Goal: Transaction & Acquisition: Purchase product/service

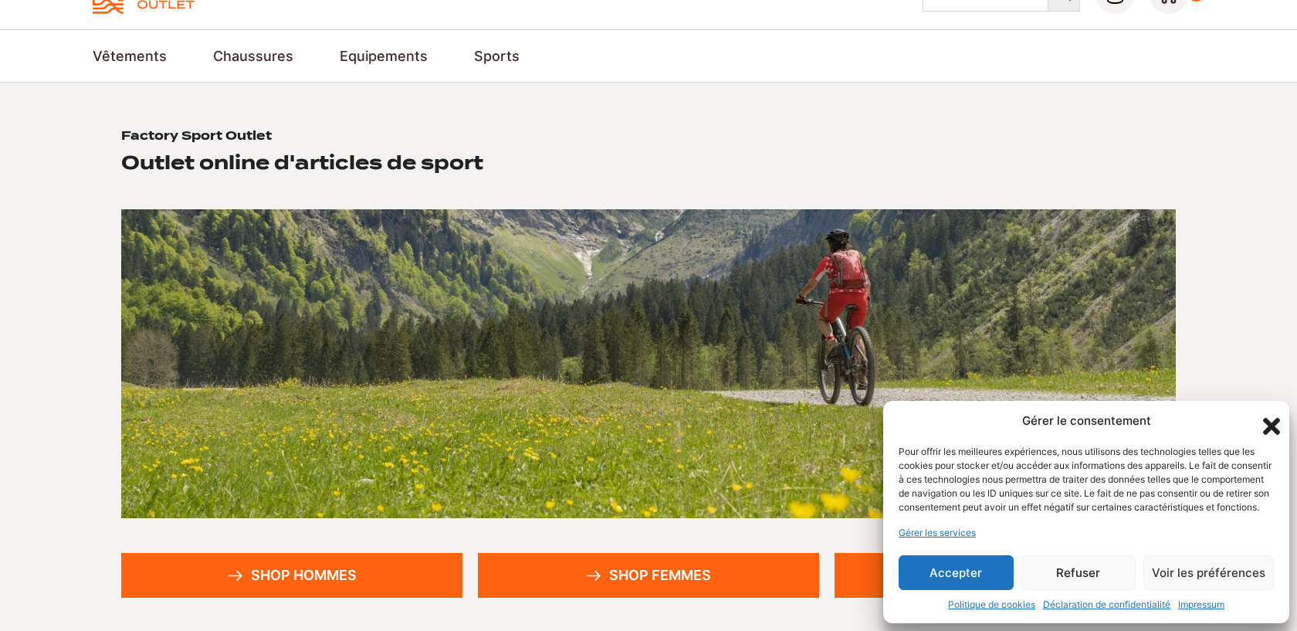
click at [1072, 574] on button "Refuser" at bounding box center [1078, 572] width 115 height 35
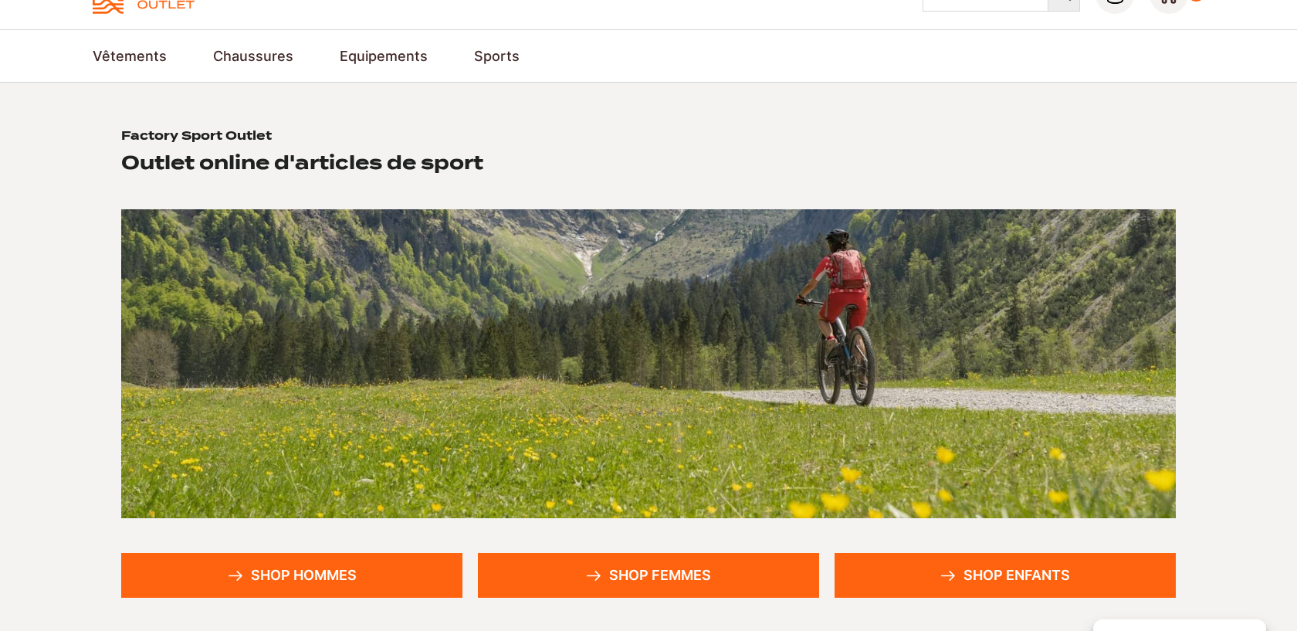
scroll to position [463, 0]
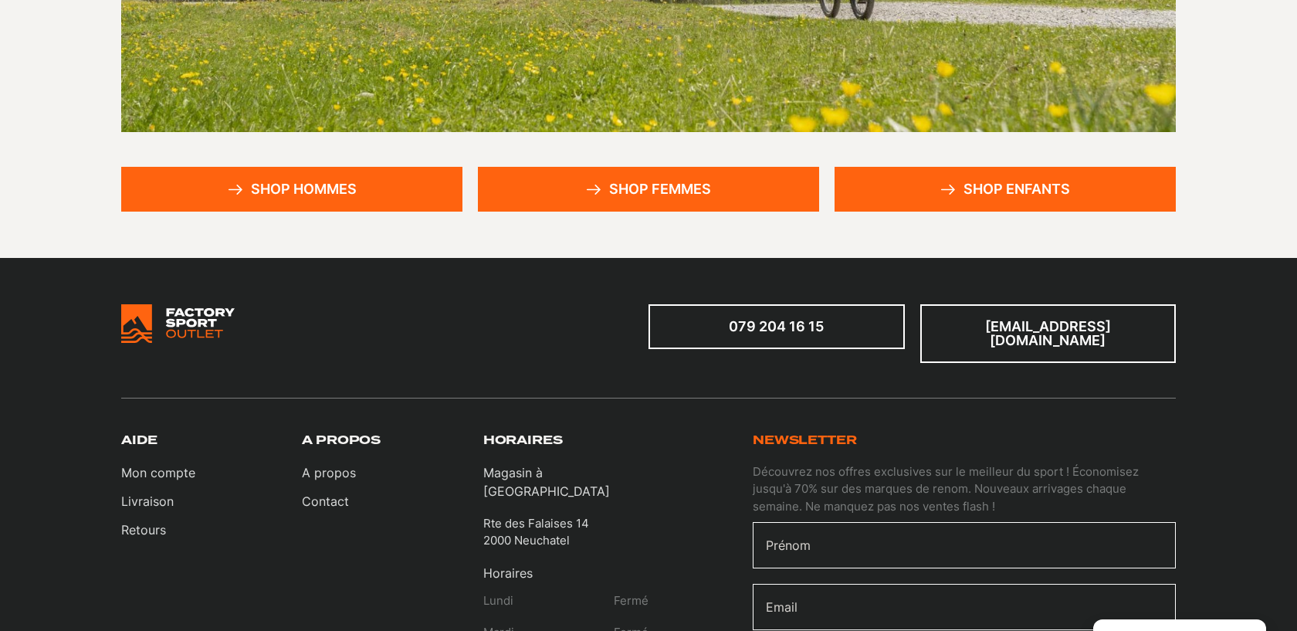
click at [353, 187] on link "Shop hommes" at bounding box center [291, 189] width 341 height 45
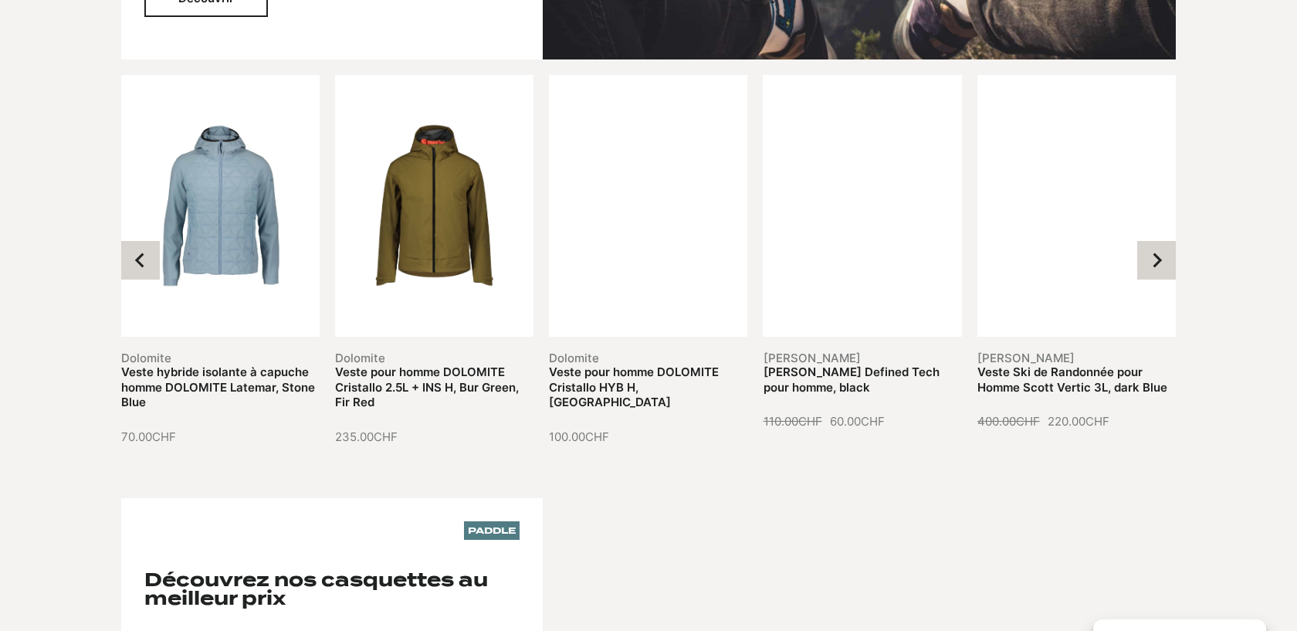
scroll to position [1853, 0]
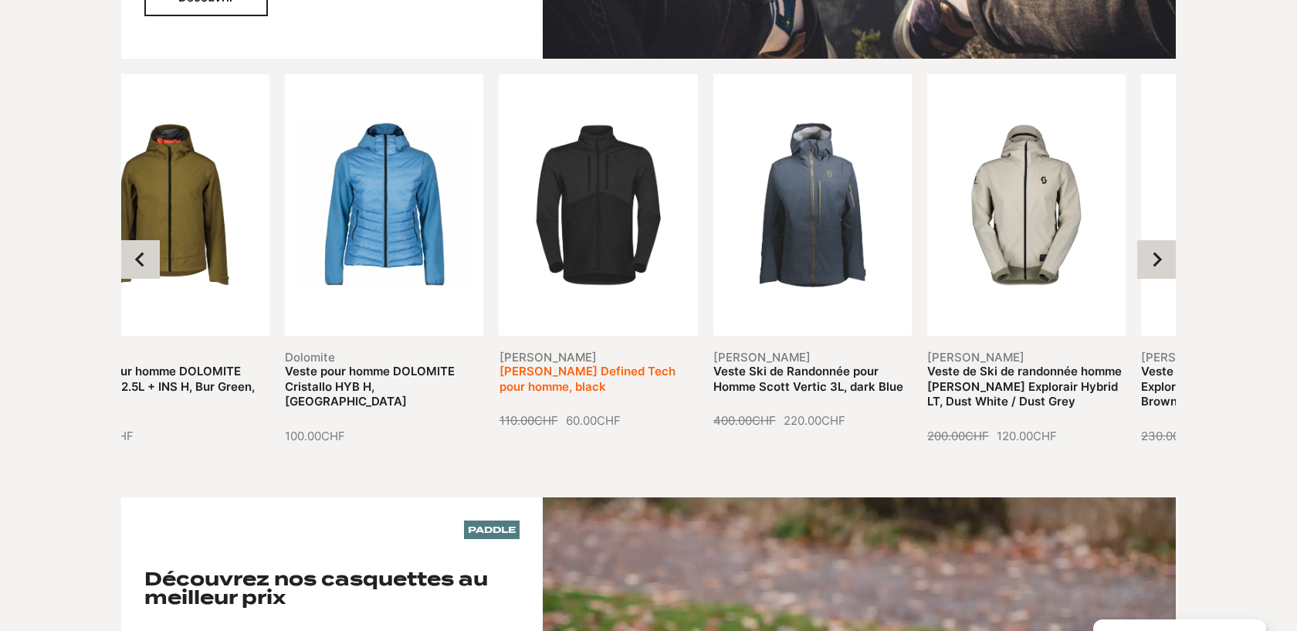
drag, startPoint x: 829, startPoint y: 165, endPoint x: 560, endPoint y: 181, distance: 269.9
click at [560, 364] on link "[PERSON_NAME] Defined Tech pour homme, black" at bounding box center [587, 379] width 176 height 30
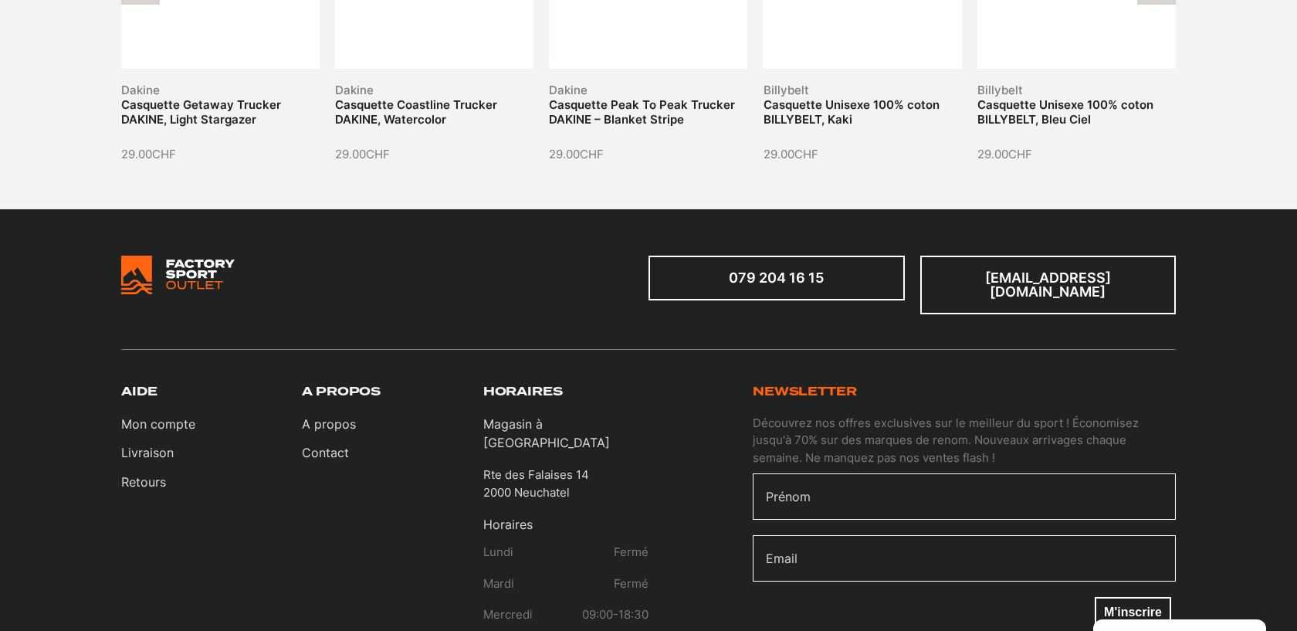
scroll to position [2933, 0]
